Goal: Navigation & Orientation: Find specific page/section

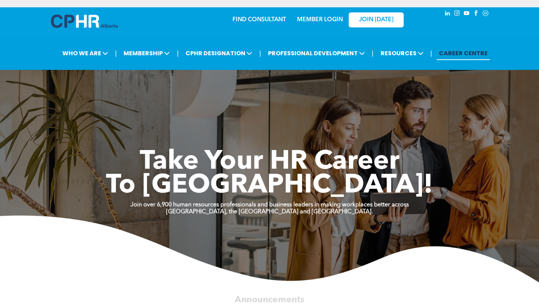
click at [322, 20] on link "MEMBER LOGIN" at bounding box center [320, 20] width 46 height 6
click at [366, 22] on span "JOIN [DATE]" at bounding box center [376, 19] width 34 height 7
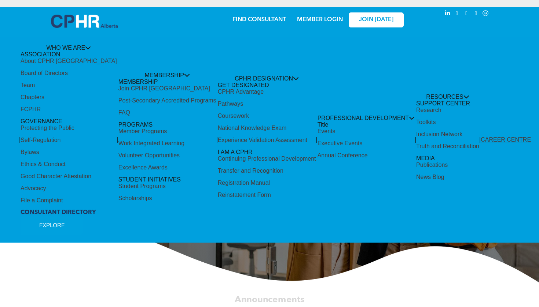
click at [303, 21] on link "MEMBER LOGIN" at bounding box center [320, 20] width 46 height 6
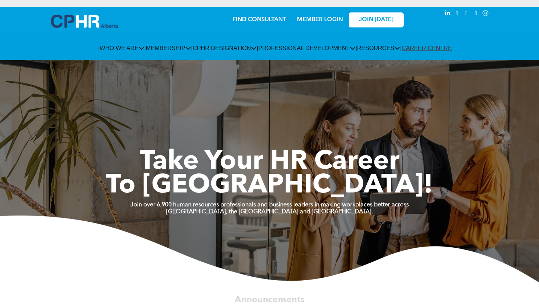
click at [325, 21] on link "MEMBER LOGIN" at bounding box center [320, 20] width 46 height 6
